Goal: Task Accomplishment & Management: Use online tool/utility

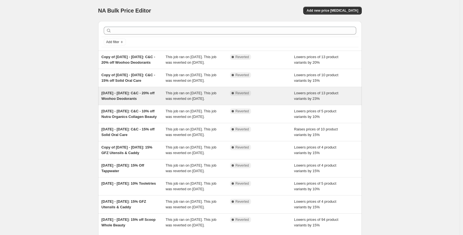
click at [135, 101] on span "[DATE] - [DATE]: C&C - 20% off Woohoo Deodorants" at bounding box center [128, 96] width 53 height 10
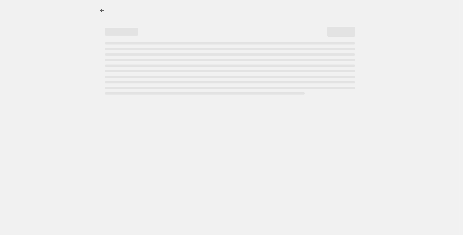
select select "percentage"
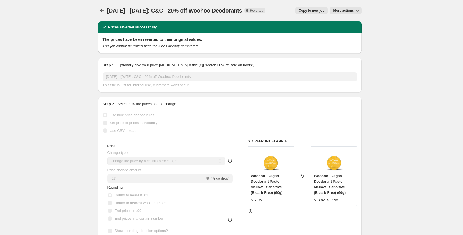
drag, startPoint x: 248, startPoint y: 12, endPoint x: 110, endPoint y: 11, distance: 138.0
click at [110, 11] on div "[DATE] - [DATE]: C&C - 20% off Woohoo Deodorants Complete Reverted" at bounding box center [186, 11] width 159 height 8
copy span "[DATE] - [DATE]: C&C - 20% off Woohoo Deodorants"
click at [104, 12] on icon "Price change jobs" at bounding box center [102, 11] width 6 height 6
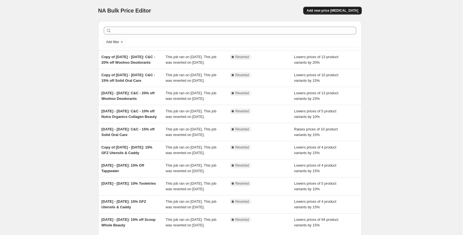
click at [336, 13] on button "Add new price [MEDICAL_DATA]" at bounding box center [332, 11] width 58 height 8
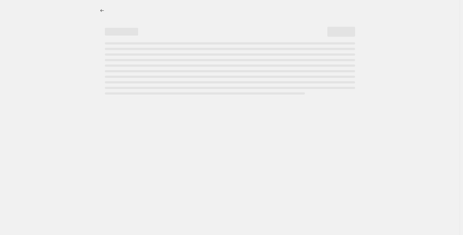
select select "percentage"
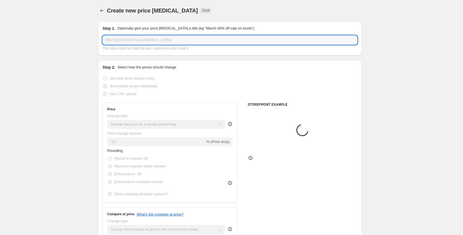
click at [168, 39] on input "[DATE] 09:10:42 Price [MEDICAL_DATA]" at bounding box center [230, 40] width 255 height 9
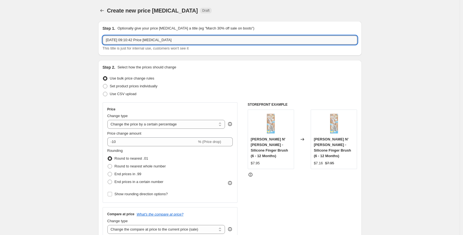
click at [193, 41] on input "[DATE] 09:10:42 Price [MEDICAL_DATA]" at bounding box center [230, 40] width 255 height 9
paste input "[DATE] - [DATE]: C&C - 20% off Woohoo Deodorants"
click at [112, 40] on input "[DATE] - [DATE]: C&C - 20% off Woohoo Deodorants" at bounding box center [230, 40] width 255 height 9
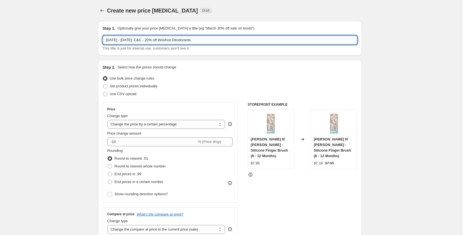
drag, startPoint x: 213, startPoint y: 40, endPoint x: 145, endPoint y: 41, distance: 68.9
click at [145, 41] on input "[DATE] - [DATE]: C&C - 20% off Woohoo Deodorants" at bounding box center [230, 40] width 255 height 9
click at [200, 40] on input "[DATE] - [DATE]: 15% off Bare & Boho - Reusable pads" at bounding box center [230, 40] width 255 height 9
type input "[DATE] - [DATE]: 15% off Bare & Boho - Reusable Pads"
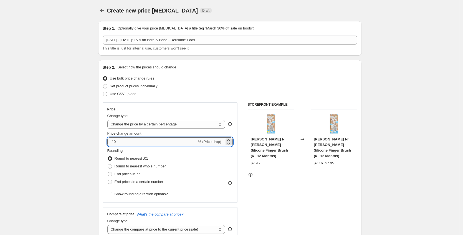
click at [138, 142] on input "-10" at bounding box center [152, 141] width 90 height 9
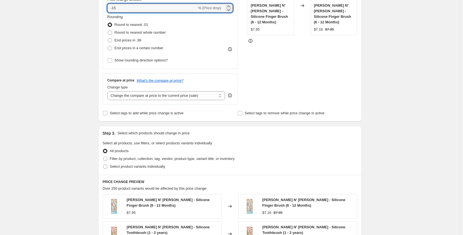
scroll to position [141, 0]
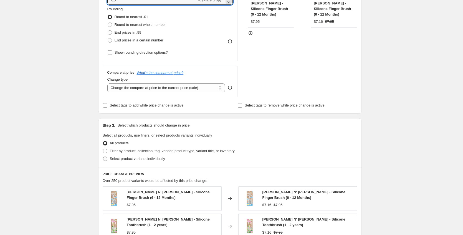
type input "-15"
click at [107, 159] on span at bounding box center [105, 158] width 4 height 4
click at [103, 157] on input "Select product variants individually" at bounding box center [103, 156] width 0 height 0
radio input "true"
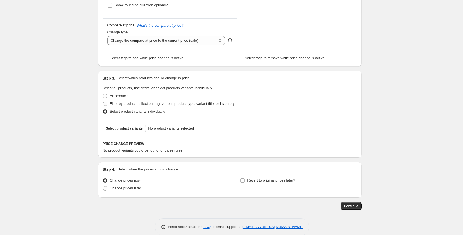
scroll to position [185, 0]
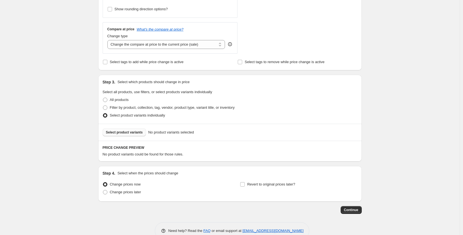
click at [132, 131] on span "Select product variants" at bounding box center [124, 132] width 37 height 4
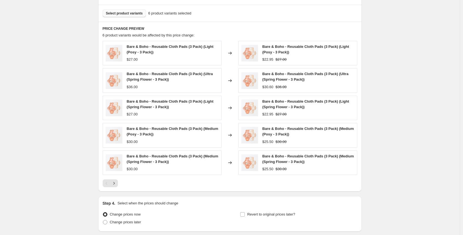
scroll to position [300, 0]
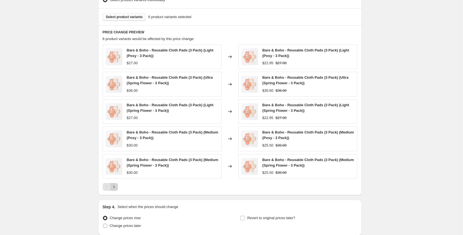
click at [115, 184] on icon "Next" at bounding box center [114, 187] width 6 height 6
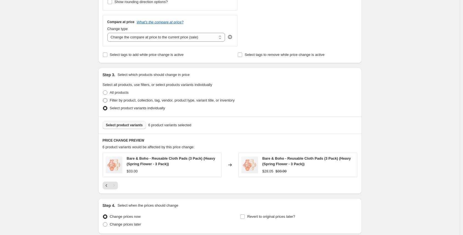
scroll to position [237, 0]
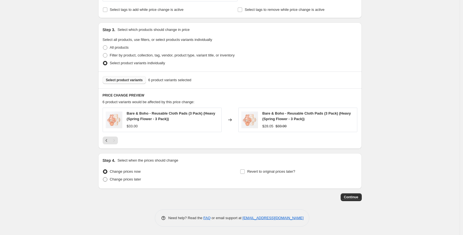
click at [107, 179] on span at bounding box center [105, 179] width 4 height 4
click at [103, 177] on input "Change prices later" at bounding box center [103, 177] width 0 height 0
radio input "true"
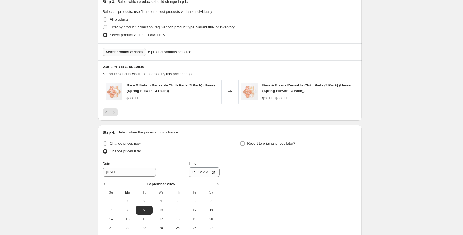
scroll to position [332, 0]
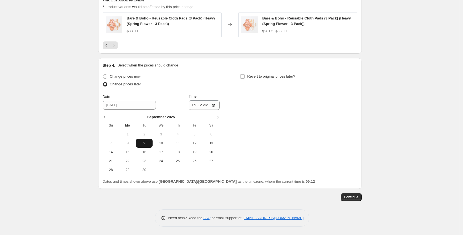
click at [147, 143] on span "9" at bounding box center [144, 143] width 12 height 4
click at [195, 105] on input "09:12" at bounding box center [204, 104] width 31 height 9
type input "11:00"
click at [255, 109] on div "Change prices now Change prices later Date [DATE] Time 11:00 [DATE] Su Mo Tu We…" at bounding box center [230, 123] width 255 height 102
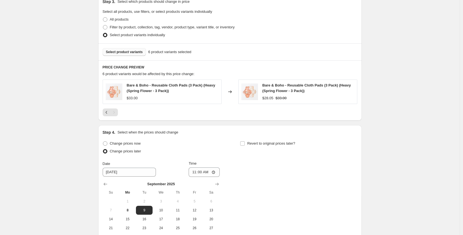
scroll to position [318, 0]
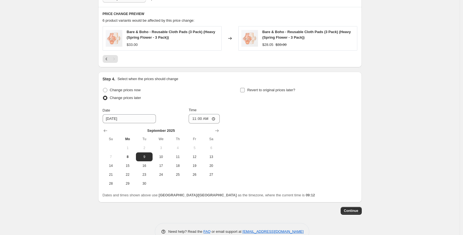
click at [245, 91] on input "Revert to original prices later?" at bounding box center [242, 90] width 4 height 4
checkbox input "true"
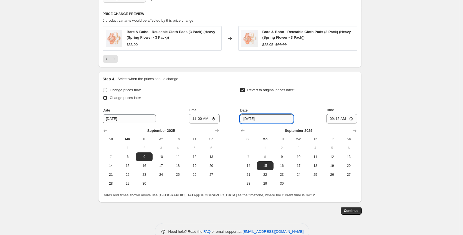
click at [248, 119] on input "[DATE]" at bounding box center [266, 118] width 53 height 9
click at [278, 166] on span "16" at bounding box center [282, 165] width 12 height 4
type input "[DATE]"
click at [246, 120] on input "[DATE]" at bounding box center [266, 118] width 53 height 9
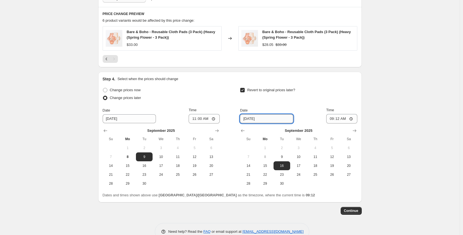
click at [246, 120] on input "[DATE]" at bounding box center [266, 118] width 53 height 9
click at [331, 118] on input "09:12" at bounding box center [341, 118] width 31 height 9
type input "12:30"
click at [323, 102] on div "Revert to original prices later?" at bounding box center [298, 94] width 117 height 17
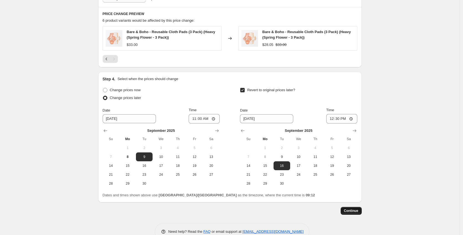
click at [358, 210] on span "Continue" at bounding box center [351, 210] width 14 height 4
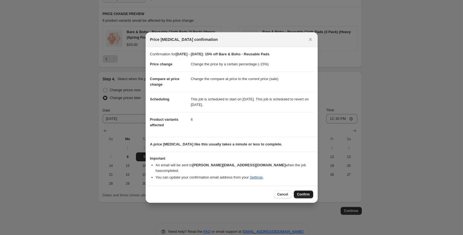
click at [307, 190] on button "Confirm" at bounding box center [303, 194] width 19 height 8
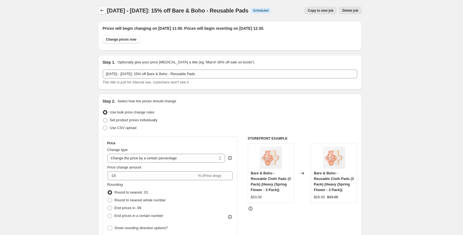
click at [104, 12] on icon "Price change jobs" at bounding box center [102, 11] width 6 height 6
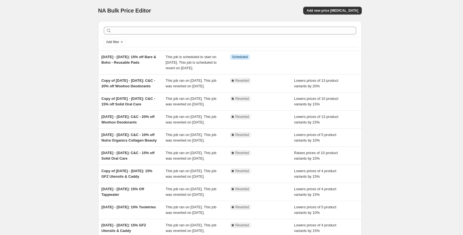
drag, startPoint x: 148, startPoint y: 61, endPoint x: 96, endPoint y: 56, distance: 52.2
click at [96, 56] on div "Add filter [DATE] - [DATE]: 15% off Bare & Boho - Reusable Pads This job is sch…" at bounding box center [228, 137] width 268 height 241
copy span "[DATE] - [DATE]: 15% off Bare & Boho - Reusable Pads"
click at [328, 8] on span "Add new price [MEDICAL_DATA]" at bounding box center [333, 10] width 52 height 4
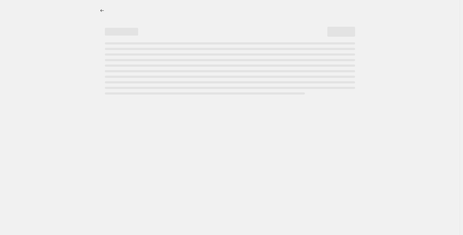
select select "percentage"
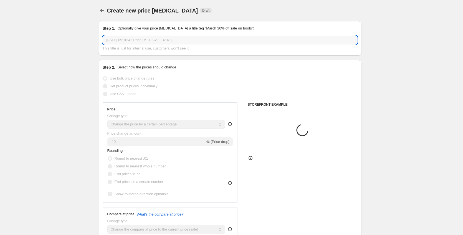
click at [144, 37] on input "[DATE] 09:10:42 Price [MEDICAL_DATA]" at bounding box center [230, 40] width 255 height 9
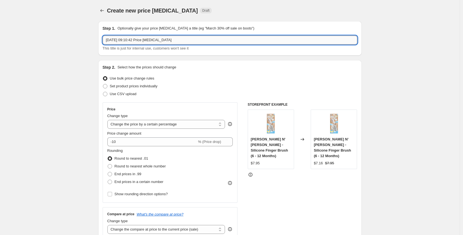
click at [144, 37] on input "[DATE] 09:10:42 Price [MEDICAL_DATA]" at bounding box center [230, 40] width 255 height 9
paste input "[DATE] - [DATE]: 15% off Bare & Boho - Reusable Pads"
drag, startPoint x: 218, startPoint y: 37, endPoint x: 163, endPoint y: 42, distance: 56.0
click at [163, 42] on input "[DATE] - [DATE]: 15% off Bare & Boho - Reusable Pads" at bounding box center [230, 40] width 255 height 9
click at [160, 41] on input "[DATE] - [DATE]: 15% off Bare & Boho - Reusable Pads" at bounding box center [230, 40] width 255 height 9
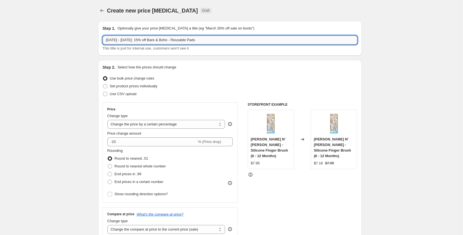
drag, startPoint x: 159, startPoint y: 41, endPoint x: 228, endPoint y: 43, distance: 69.7
click at [228, 43] on input "[DATE] - [DATE]: 15% off Bare & Boho - Reusable Pads" at bounding box center [230, 40] width 255 height 9
click at [192, 39] on input "[DATE] - [DATE]: 15% off [PERSON_NAME] Organic - Period Underware" at bounding box center [230, 40] width 255 height 9
click at [197, 40] on input "[DATE] - [DATE]: 15% off [PERSON_NAME] Organic - Period Underware" at bounding box center [230, 40] width 255 height 9
click at [194, 40] on input "[DATE] - [DATE]: 15% off [PERSON_NAME] Organic - Period Underware" at bounding box center [230, 40] width 255 height 9
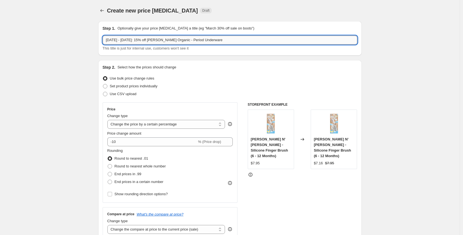
click at [195, 40] on input "[DATE] - [DATE]: 15% off [PERSON_NAME] Organic - Period Underware" at bounding box center [230, 40] width 255 height 9
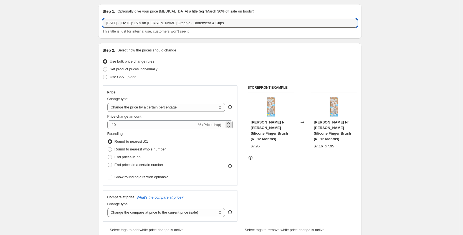
scroll to position [30, 0]
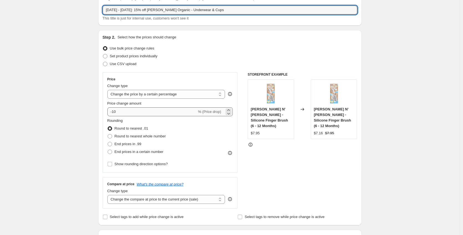
type input "[DATE] - [DATE]: 15% off [PERSON_NAME] Organic - Underwear & Cups"
click at [146, 111] on input "-10" at bounding box center [152, 111] width 90 height 9
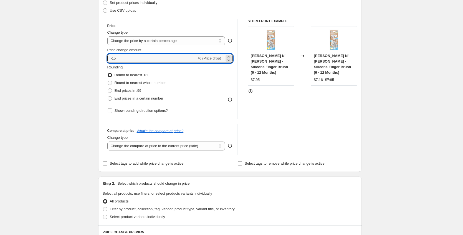
scroll to position [127, 0]
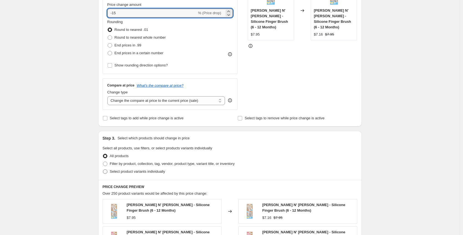
type input "-15"
click at [106, 172] on span at bounding box center [105, 171] width 4 height 4
click at [103, 169] on input "Select product variants individually" at bounding box center [103, 169] width 0 height 0
radio input "true"
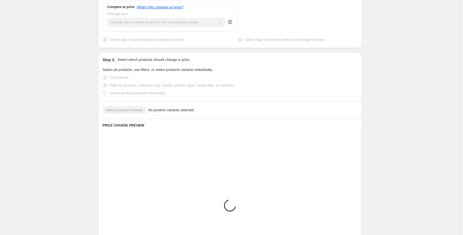
scroll to position [197, 0]
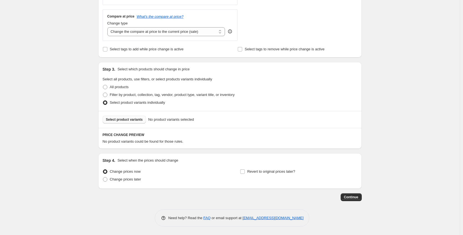
click at [127, 120] on span "Select product variants" at bounding box center [124, 119] width 37 height 4
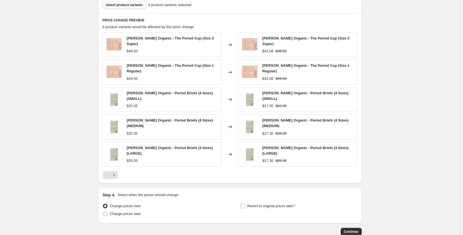
scroll to position [316, 0]
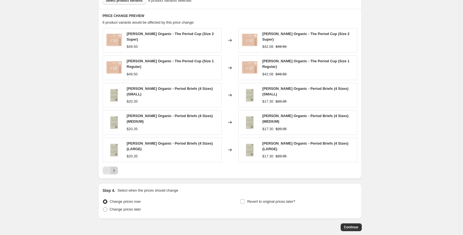
click at [117, 167] on icon "Next" at bounding box center [114, 170] width 6 height 6
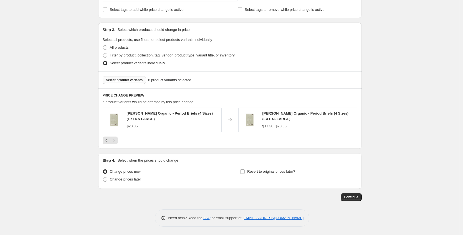
scroll to position [237, 0]
click at [109, 139] on icon "Previous" at bounding box center [107, 140] width 6 height 6
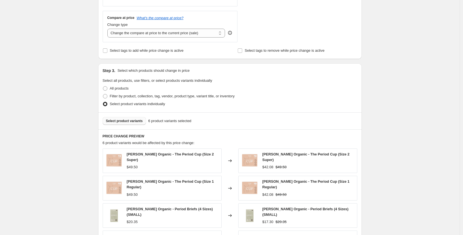
scroll to position [337, 0]
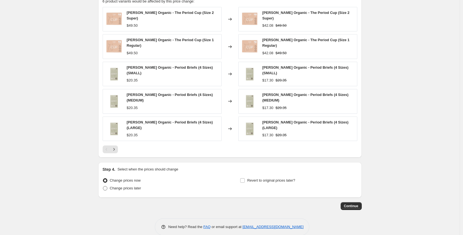
click at [107, 186] on span at bounding box center [105, 188] width 4 height 4
click at [103, 186] on input "Change prices later" at bounding box center [103, 186] width 0 height 0
radio input "true"
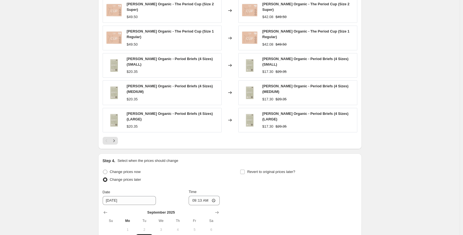
scroll to position [432, 0]
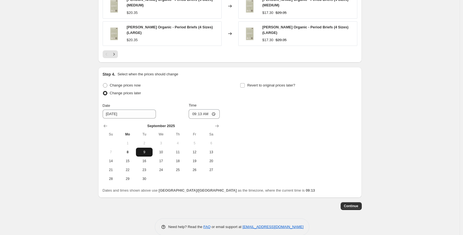
click at [146, 150] on span "9" at bounding box center [144, 152] width 12 height 4
click at [192, 109] on input "09:13" at bounding box center [204, 113] width 31 height 9
type input "11:00"
click at [249, 83] on span "Revert to original prices later?" at bounding box center [271, 85] width 48 height 4
click at [245, 83] on input "Revert to original prices later?" at bounding box center [242, 85] width 4 height 4
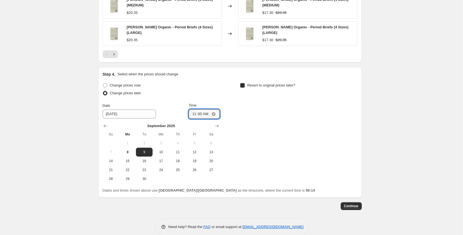
checkbox input "true"
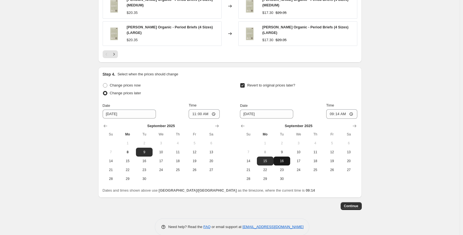
click at [285, 159] on span "16" at bounding box center [282, 161] width 12 height 4
type input "[DATE]"
click at [247, 109] on input "[DATE]" at bounding box center [266, 113] width 53 height 9
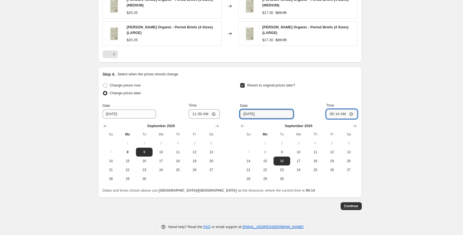
click at [335, 109] on input "09:14" at bounding box center [341, 113] width 31 height 9
type input "12:30"
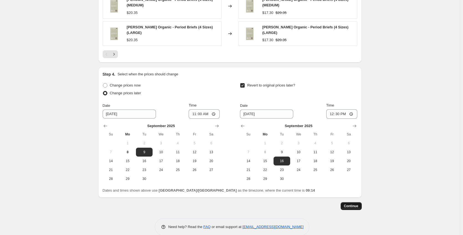
click at [356, 204] on span "Continue" at bounding box center [351, 206] width 14 height 4
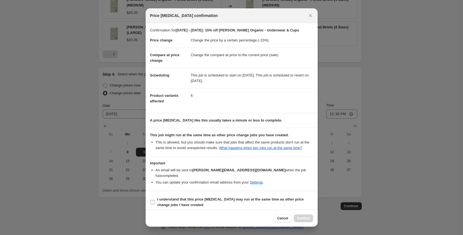
click at [164, 200] on b "I understand that this price [MEDICAL_DATA] may run at the same time as other p…" at bounding box center [230, 202] width 147 height 10
click at [155, 200] on input "I understand that this price [MEDICAL_DATA] may run at the same time as other p…" at bounding box center [152, 202] width 4 height 4
checkbox input "true"
click at [307, 218] on span "Confirm" at bounding box center [303, 218] width 13 height 4
type input "[DATE] - [DATE]: 15% off [PERSON_NAME] Organic - Underwear & Cups"
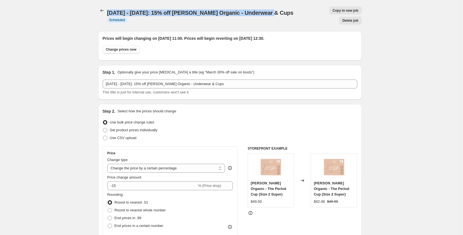
drag, startPoint x: 270, startPoint y: 9, endPoint x: 109, endPoint y: 9, distance: 161.0
click at [109, 9] on div "[DATE] - [DATE]: 15% off [PERSON_NAME] Organic - Underwear & Cups Info Scheduled" at bounding box center [205, 15] width 197 height 13
click at [109, 10] on span "[DATE] - [DATE]: 15% off [PERSON_NAME] Organic - Underwear & Cups" at bounding box center [200, 13] width 187 height 6
drag, startPoint x: 109, startPoint y: 9, endPoint x: 163, endPoint y: 11, distance: 53.3
click at [163, 11] on span "[DATE] - [DATE]: 15% off [PERSON_NAME] Organic - Underwear & Cups" at bounding box center [200, 13] width 187 height 6
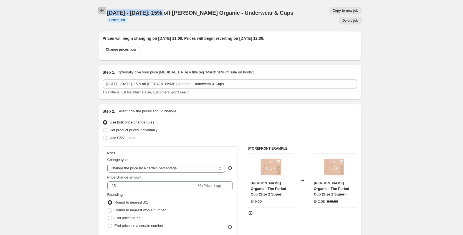
click at [104, 11] on icon "Price change jobs" at bounding box center [102, 10] width 4 height 3
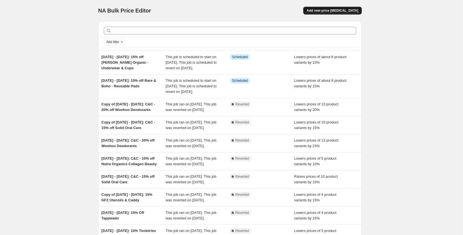
click at [326, 10] on span "Add new price [MEDICAL_DATA]" at bounding box center [333, 10] width 52 height 4
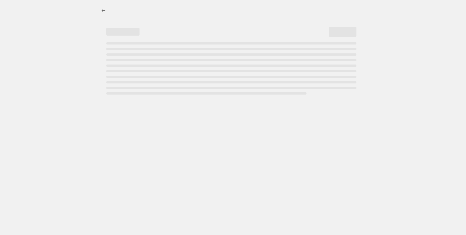
select select "percentage"
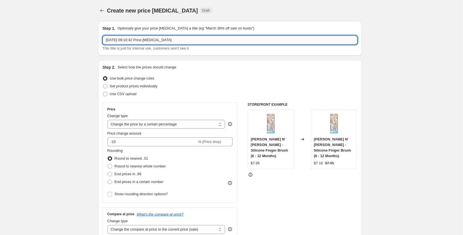
click at [148, 40] on input "[DATE] 09:10:42 Price [MEDICAL_DATA]" at bounding box center [230, 40] width 255 height 9
paste input "[DATE] - [DATE]:"
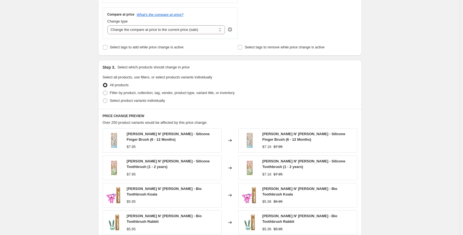
scroll to position [228, 0]
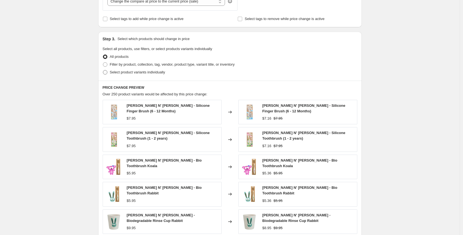
type input "[DATE] - [DATE]: 10% off My Mimi"
click at [107, 73] on span at bounding box center [105, 72] width 4 height 4
click at [103, 70] on input "Select product variants individually" at bounding box center [103, 70] width 0 height 0
radio input "true"
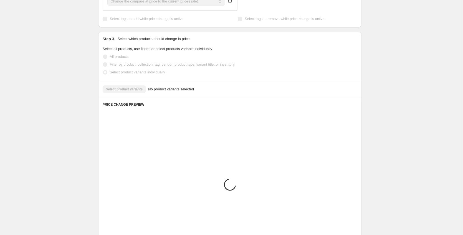
scroll to position [197, 0]
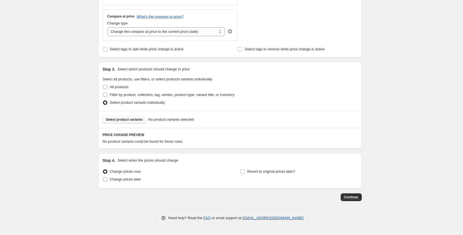
click at [131, 121] on button "Select product variants" at bounding box center [125, 119] width 44 height 8
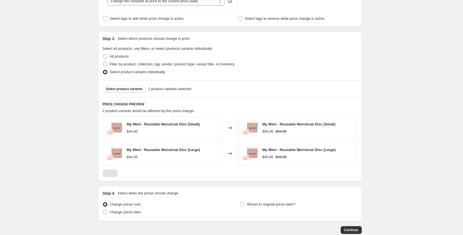
scroll to position [261, 0]
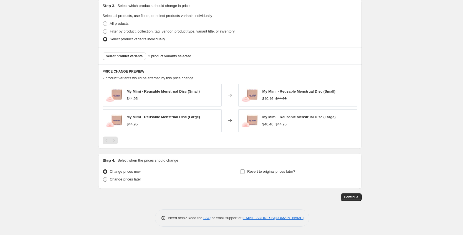
click at [105, 179] on span at bounding box center [105, 179] width 4 height 4
click at [103, 177] on input "Change prices later" at bounding box center [103, 177] width 0 height 0
radio input "true"
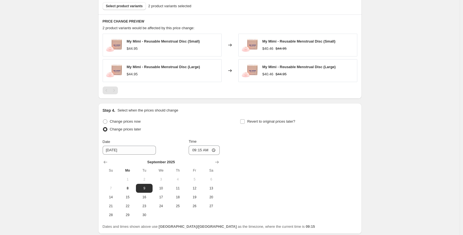
scroll to position [356, 0]
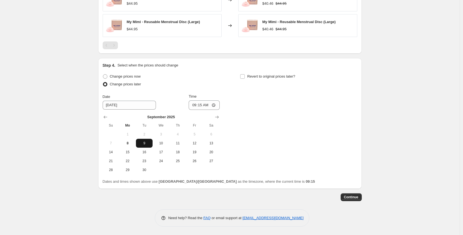
click at [144, 144] on span "9" at bounding box center [144, 143] width 12 height 4
click at [193, 106] on input "09:15" at bounding box center [204, 104] width 31 height 9
type input "11:00"
click at [248, 103] on div "Change prices now Change prices later Date [DATE] Time 11:00 [DATE] Su Mo Tu We…" at bounding box center [230, 123] width 255 height 102
click at [244, 77] on input "Revert to original prices later?" at bounding box center [242, 76] width 4 height 4
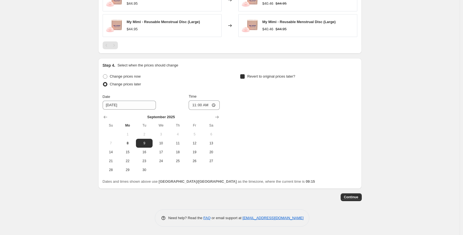
checkbox input "true"
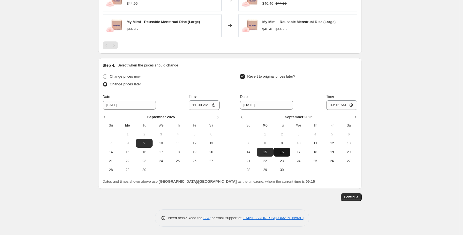
click at [286, 154] on span "16" at bounding box center [282, 152] width 12 height 4
type input "[DATE]"
click at [328, 105] on input "09:15" at bounding box center [341, 104] width 31 height 9
type input "12:30"
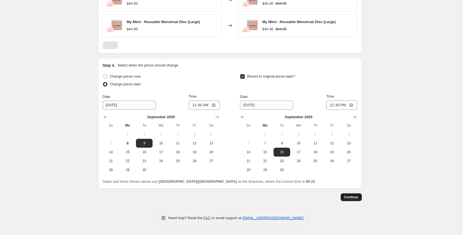
click at [355, 193] on button "Continue" at bounding box center [351, 197] width 21 height 8
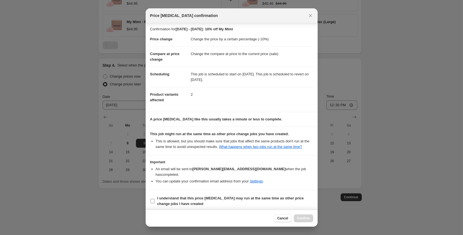
click at [152, 204] on label "I understand that this price [MEDICAL_DATA] may run at the same time as other p…" at bounding box center [231, 200] width 163 height 13
click at [152, 203] on input "I understand that this price [MEDICAL_DATA] may run at the same time as other p…" at bounding box center [152, 201] width 4 height 4
checkbox input "true"
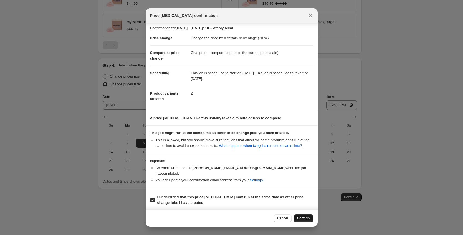
click at [307, 220] on button "Confirm" at bounding box center [303, 218] width 19 height 8
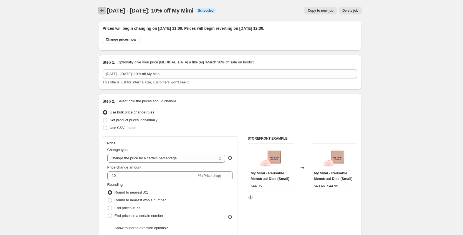
click at [99, 12] on button "Price change jobs" at bounding box center [102, 11] width 8 height 8
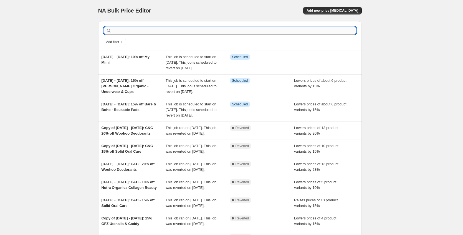
click at [146, 29] on input "text" at bounding box center [235, 31] width 244 height 8
click at [320, 12] on span "Add new price [MEDICAL_DATA]" at bounding box center [333, 10] width 52 height 4
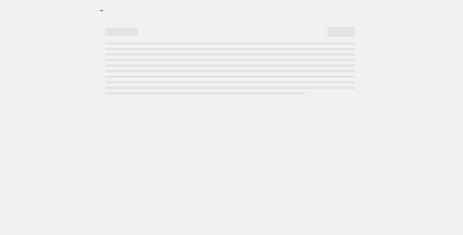
select select "percentage"
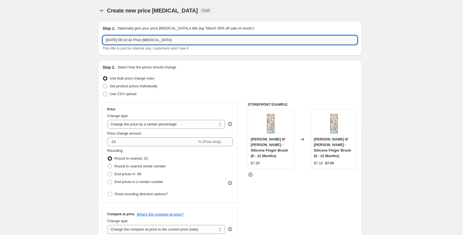
click at [128, 40] on input "[DATE] 09:10:42 Price [MEDICAL_DATA]" at bounding box center [230, 40] width 255 height 9
paste input "[DATE] - [DATE]:"
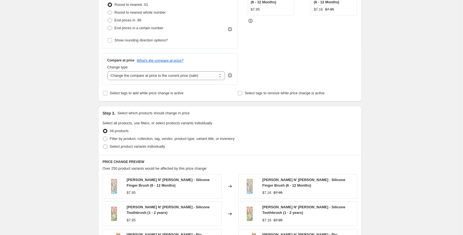
scroll to position [154, 0]
type input "[DATE] - [DATE]: 10% off Femme Organic"
click at [107, 143] on span at bounding box center [105, 145] width 5 height 5
click at [103, 144] on input "Select product variants individually" at bounding box center [103, 144] width 0 height 0
radio input "true"
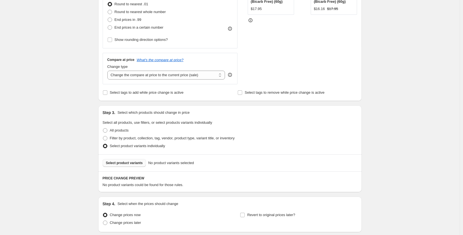
click at [132, 165] on button "Select product variants" at bounding box center [125, 163] width 44 height 8
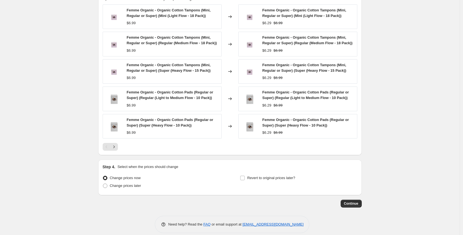
scroll to position [340, 0]
click at [106, 188] on span at bounding box center [105, 186] width 4 height 4
click at [103, 184] on input "Change prices later" at bounding box center [103, 184] width 0 height 0
radio input "true"
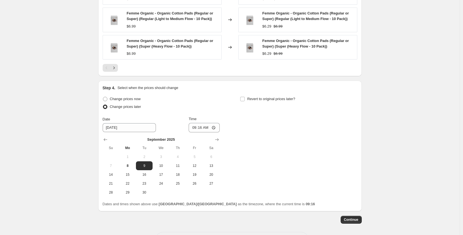
scroll to position [447, 0]
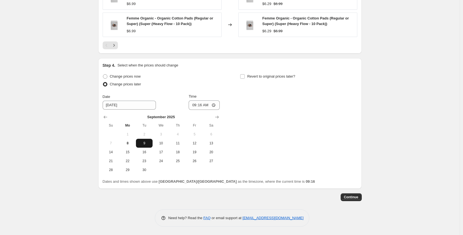
click at [145, 143] on span "9" at bounding box center [144, 143] width 12 height 4
click at [193, 104] on input "09:16" at bounding box center [204, 104] width 31 height 9
type input "11:00"
click at [248, 97] on div "Change prices now Change prices later Date [DATE] Time 11:00 [DATE] Su Mo Tu We…" at bounding box center [230, 123] width 255 height 102
click at [249, 69] on div "Step 4. Select when the prices should change Change prices now Change prices la…" at bounding box center [230, 123] width 255 height 122
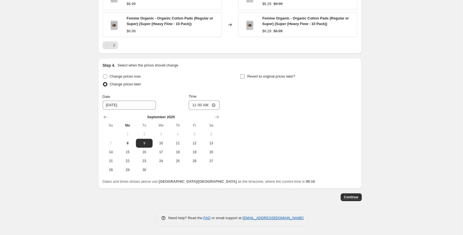
click at [244, 77] on input "Revert to original prices later?" at bounding box center [242, 76] width 4 height 4
checkbox input "true"
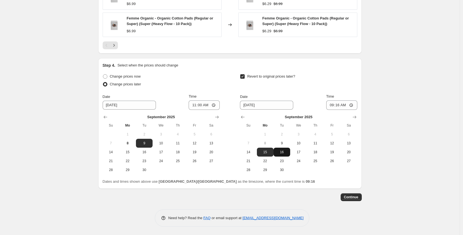
click at [285, 147] on button "16" at bounding box center [282, 151] width 17 height 9
type input "[DATE]"
click at [331, 106] on input "09:16" at bounding box center [341, 104] width 31 height 9
type input "12:30"
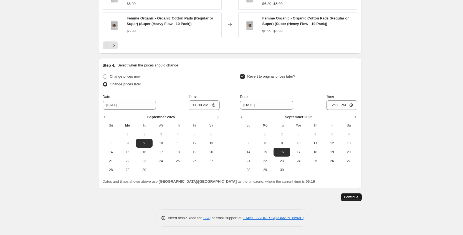
click at [358, 200] on button "Continue" at bounding box center [351, 197] width 21 height 8
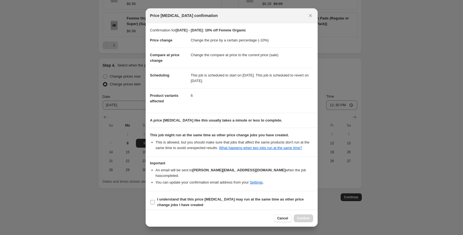
click at [152, 199] on span ":rd3:" at bounding box center [152, 201] width 5 height 5
click at [152, 200] on input "I understand that this price [MEDICAL_DATA] may run at the same time as other p…" at bounding box center [152, 202] width 4 height 4
checkbox input "true"
click at [311, 217] on button "Confirm" at bounding box center [303, 218] width 19 height 8
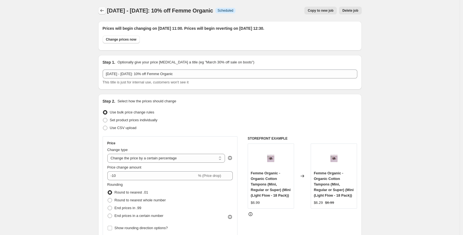
click at [100, 9] on button "Price change jobs" at bounding box center [102, 11] width 8 height 8
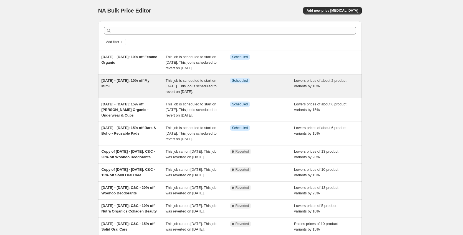
click at [135, 91] on div "[DATE] - [DATE]: 10% off My Mimi" at bounding box center [134, 86] width 64 height 17
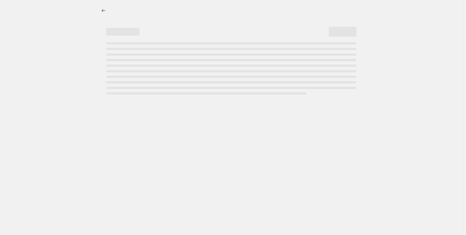
select select "percentage"
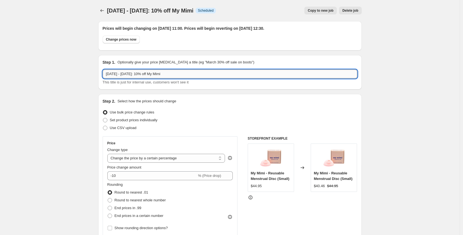
click at [148, 73] on input "[DATE] - [DATE]: 10% off My Mimi" at bounding box center [230, 73] width 255 height 9
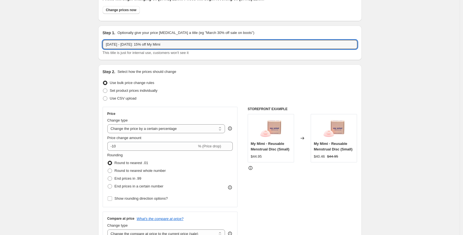
scroll to position [35, 0]
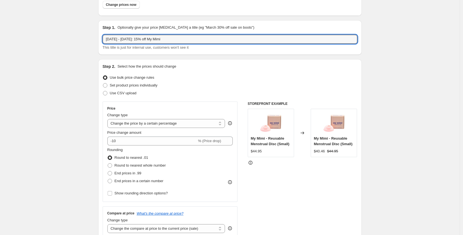
type input "[DATE] - [DATE]: 15% off My Mimi"
click at [133, 146] on div "Price Change type Change the price to a certain amount Change the price by a ce…" at bounding box center [170, 151] width 126 height 91
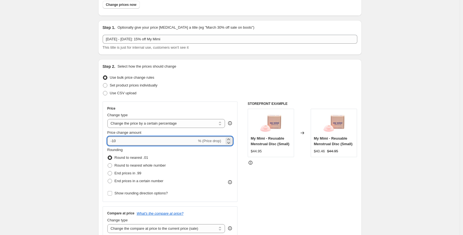
click at [132, 143] on input "-10" at bounding box center [152, 140] width 90 height 9
type input "-15"
click at [201, 85] on div "Set product prices individually" at bounding box center [230, 85] width 255 height 8
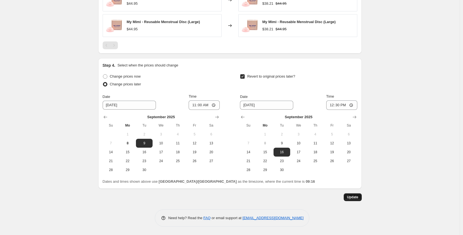
click at [358, 196] on span "Update" at bounding box center [352, 197] width 11 height 4
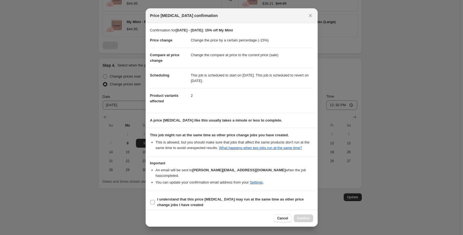
click at [152, 201] on input "I understand that this price [MEDICAL_DATA] may run at the same time as other p…" at bounding box center [152, 202] width 4 height 4
checkbox input "true"
click at [306, 219] on span "Confirm" at bounding box center [303, 218] width 13 height 4
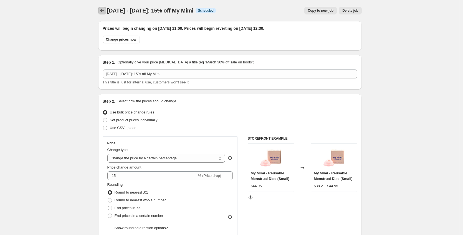
click at [102, 12] on icon "Price change jobs" at bounding box center [102, 11] width 6 height 6
